Goal: Book appointment/travel/reservation

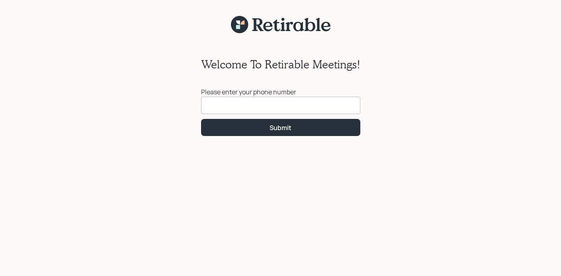
click at [293, 106] on input at bounding box center [280, 106] width 159 height 18
type input "[PHONE_NUMBER]"
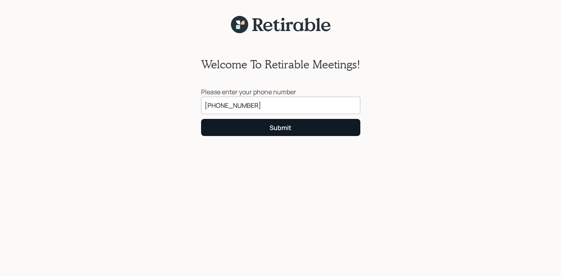
click at [300, 126] on button "Submit" at bounding box center [280, 127] width 159 height 17
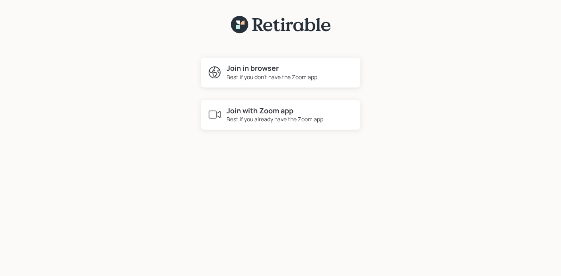
click at [313, 116] on div "Best if you already have the Zoom app" at bounding box center [275, 119] width 97 height 8
